Goal: Check status

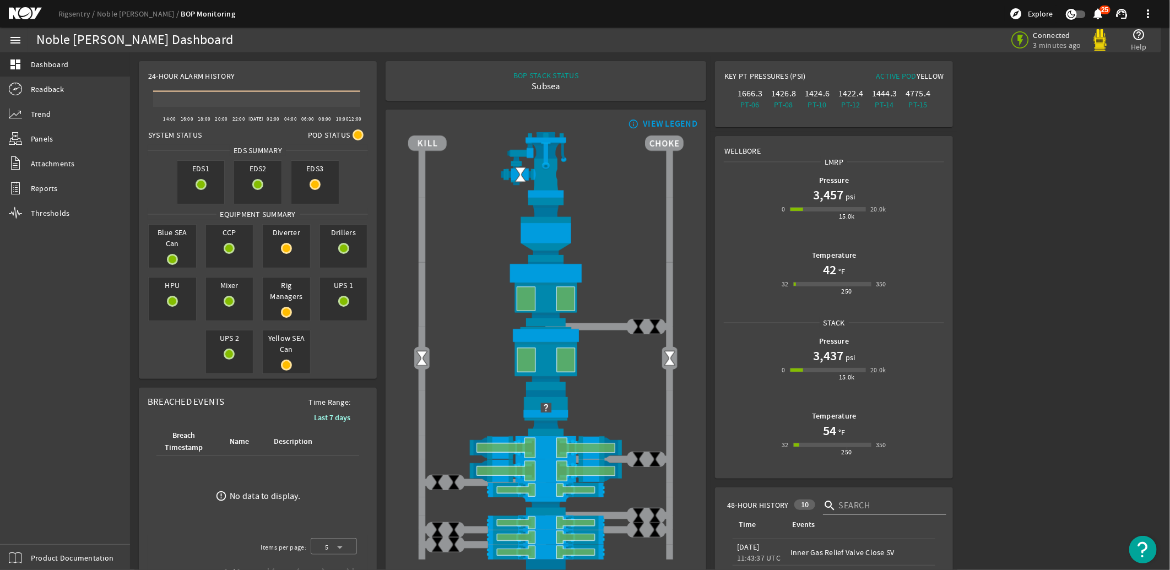
click at [17, 40] on mat-icon "menu" at bounding box center [15, 40] width 13 height 13
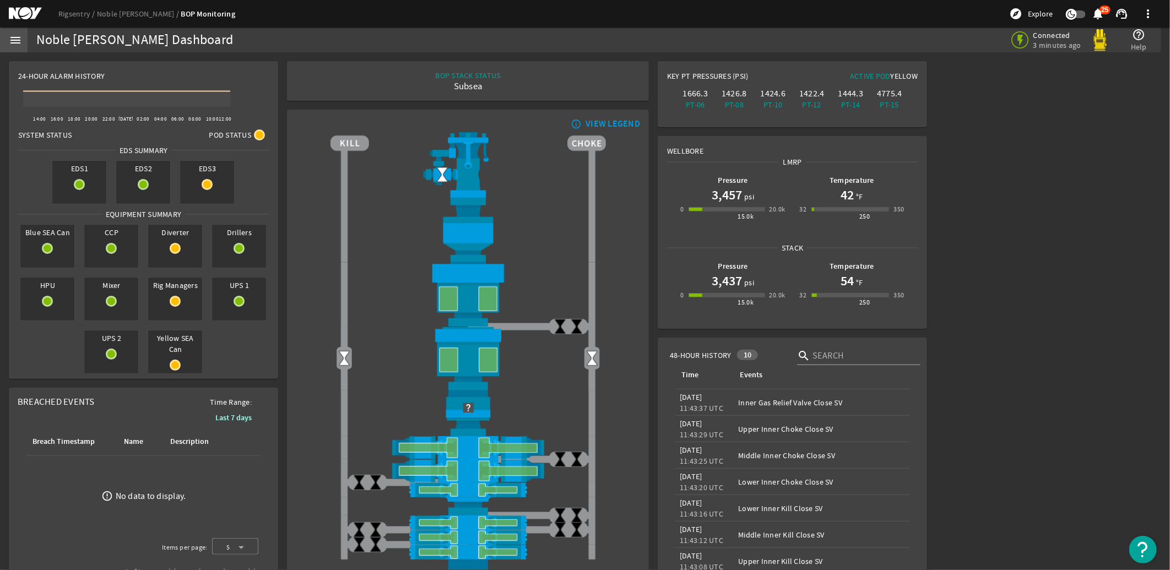
click at [20, 40] on mat-icon "menu" at bounding box center [15, 40] width 13 height 13
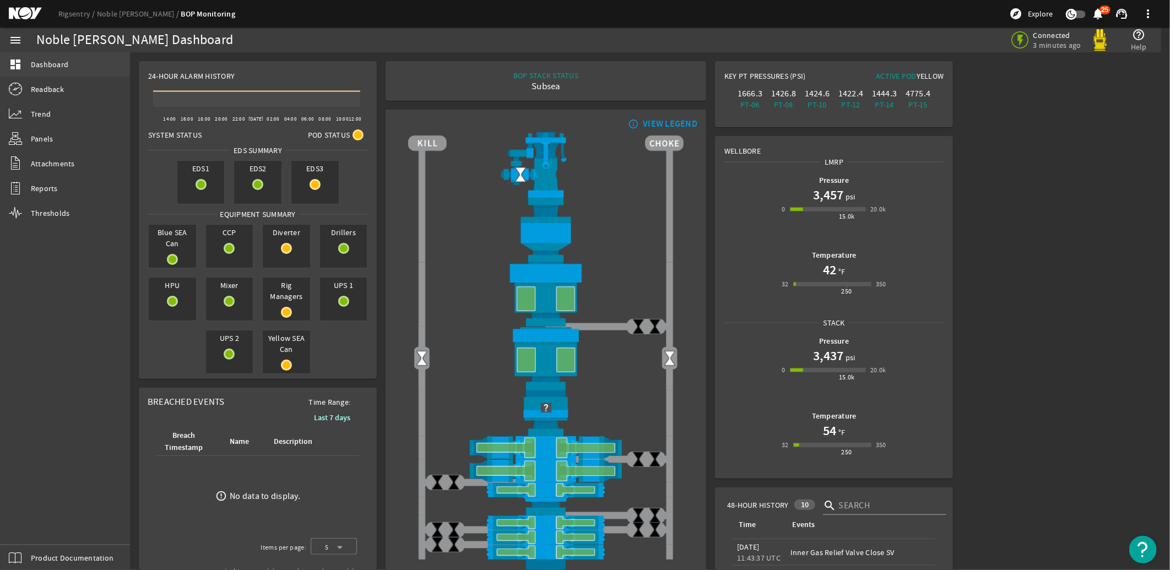
click at [61, 63] on span "Dashboard" at bounding box center [49, 64] width 37 height 11
click at [78, 13] on link "Rigsentry" at bounding box center [77, 14] width 39 height 10
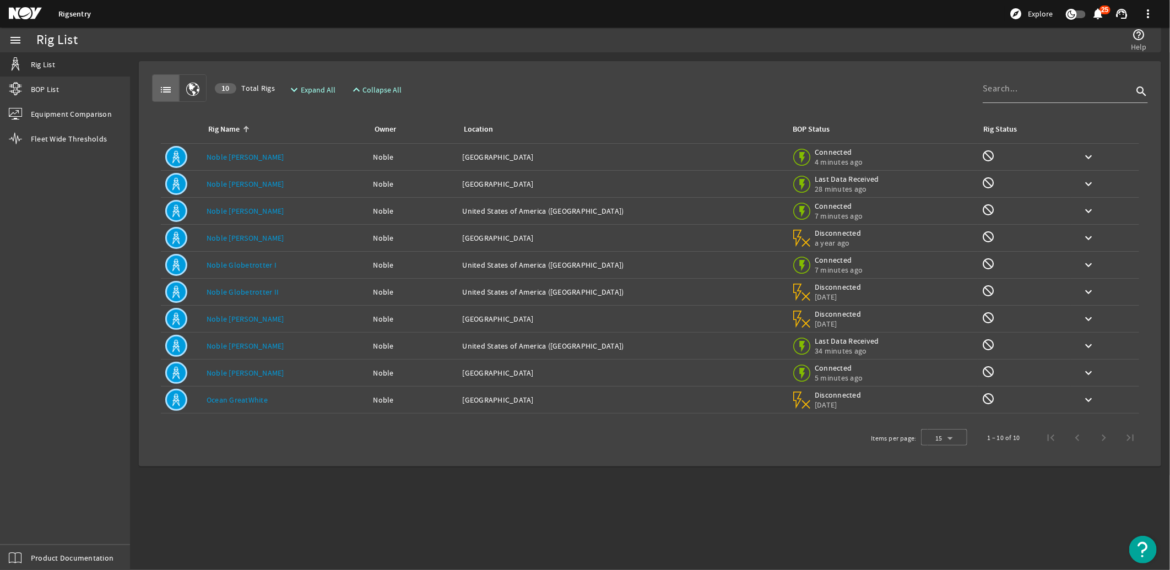
click at [230, 158] on link "Noble [PERSON_NAME]" at bounding box center [246, 157] width 78 height 10
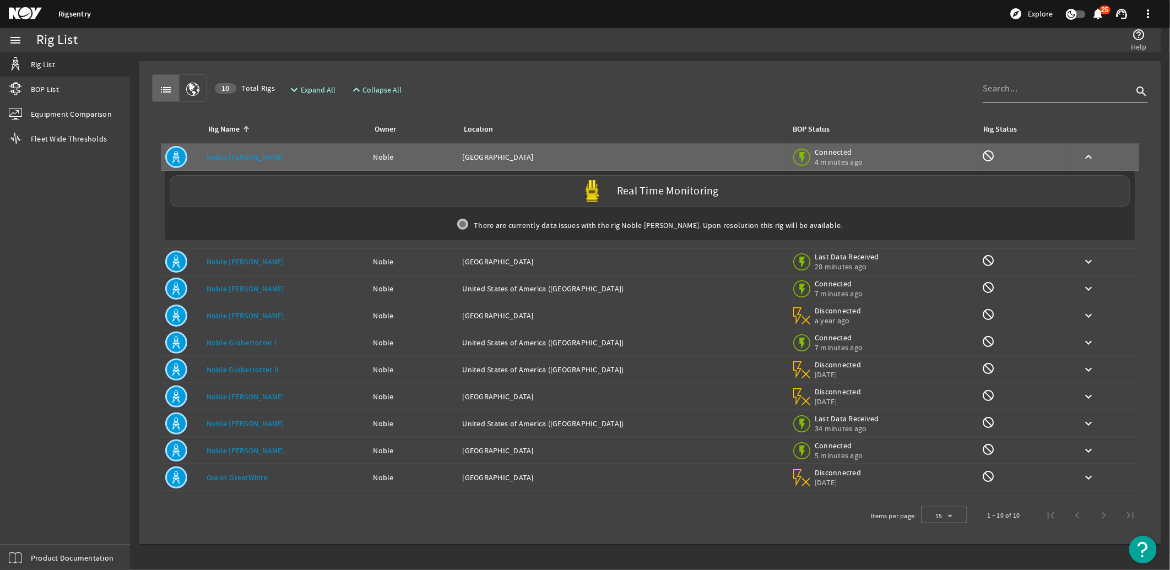
click at [22, 11] on mat-icon at bounding box center [34, 13] width 50 height 13
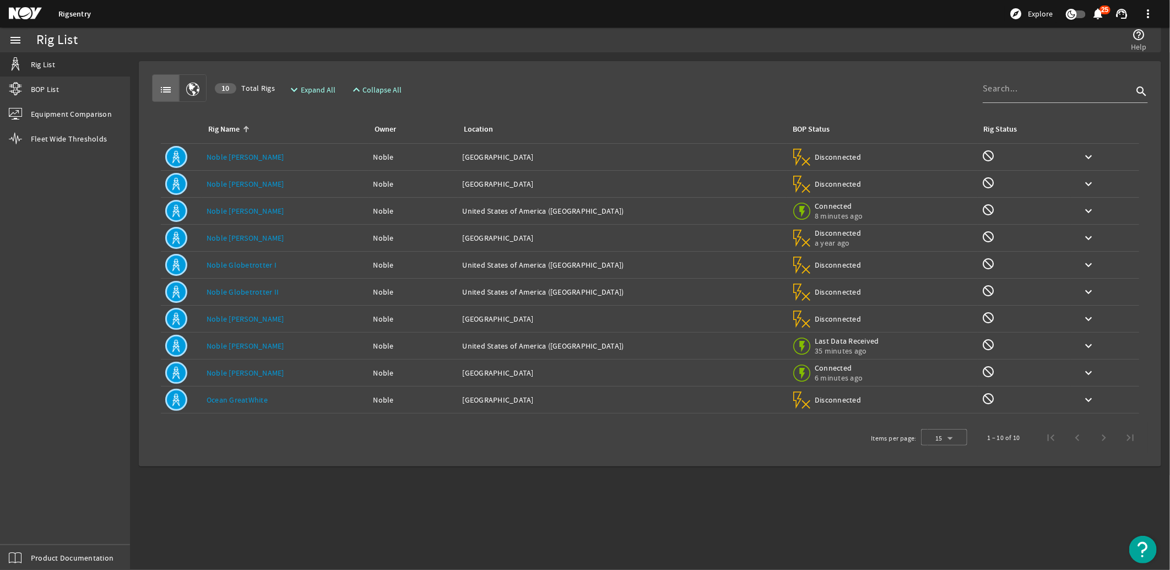
click at [236, 346] on link "Noble [PERSON_NAME]" at bounding box center [246, 346] width 78 height 10
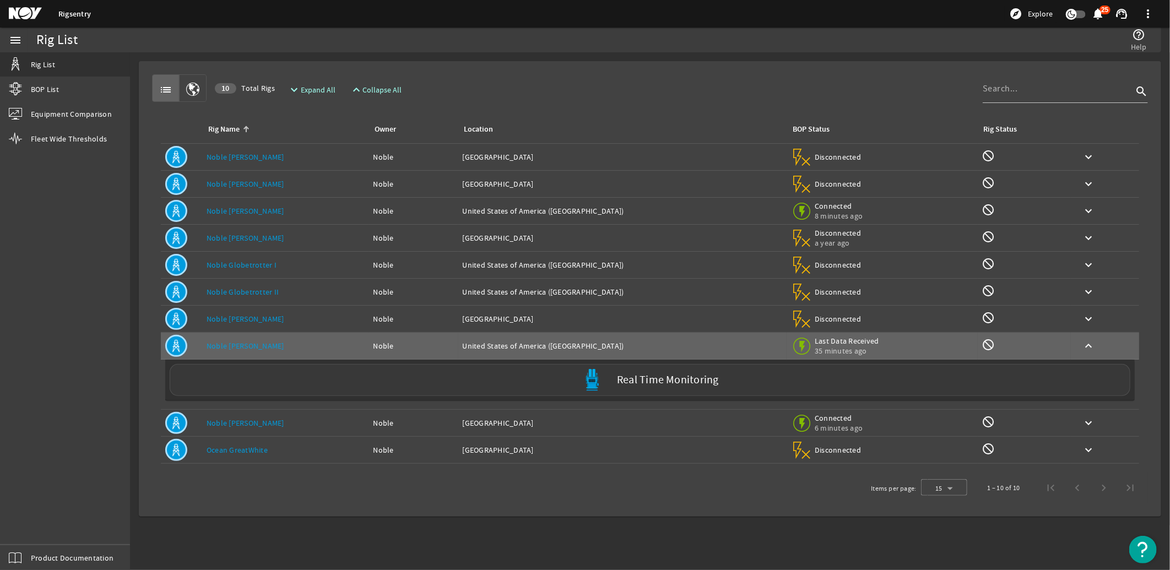
click at [653, 383] on label "Real Time Monitoring" at bounding box center [668, 380] width 102 height 12
